Goal: Transaction & Acquisition: Purchase product/service

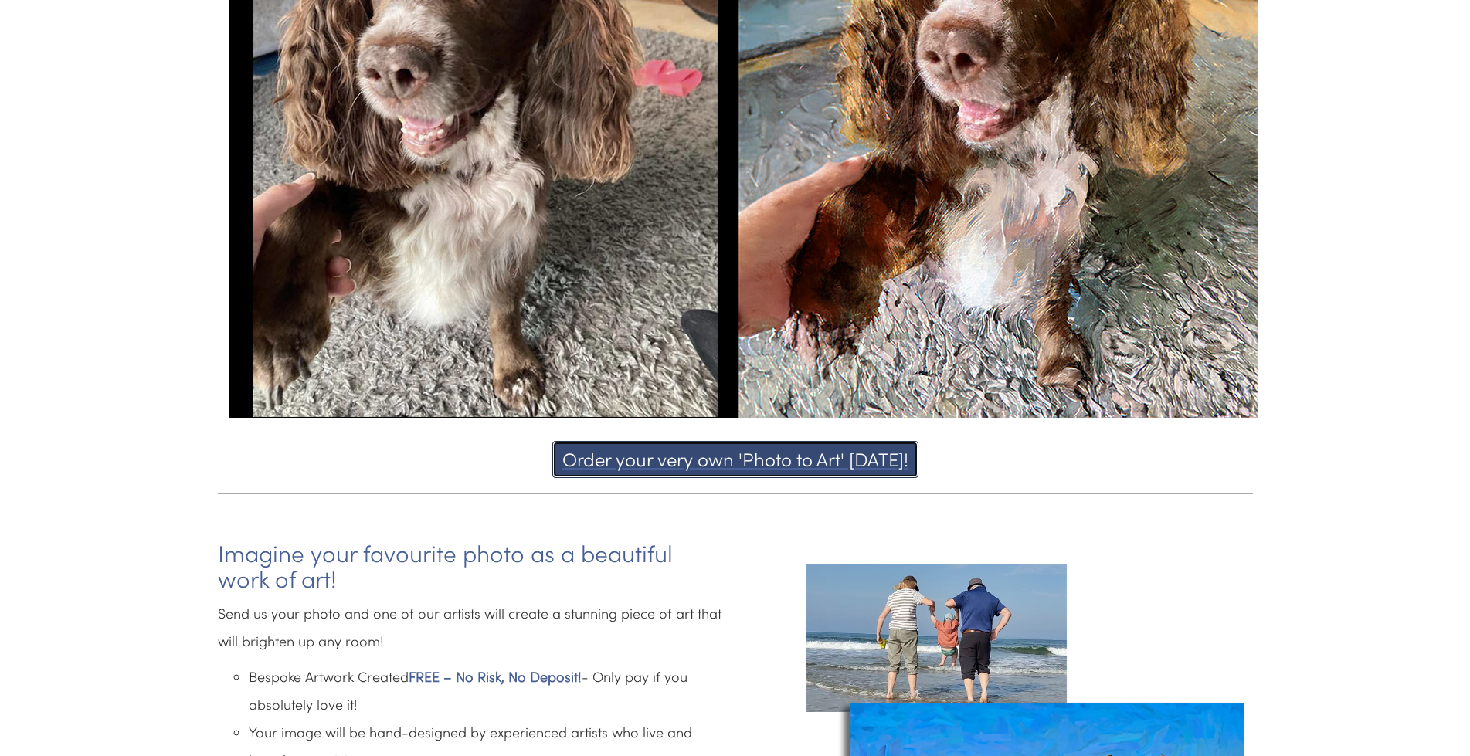
drag, startPoint x: 0, startPoint y: 0, endPoint x: 651, endPoint y: 456, distance: 794.7
click at [651, 456] on button "Order your very own 'Photo to Art' [DATE]!" at bounding box center [735, 459] width 366 height 37
